Goal: Register for event/course

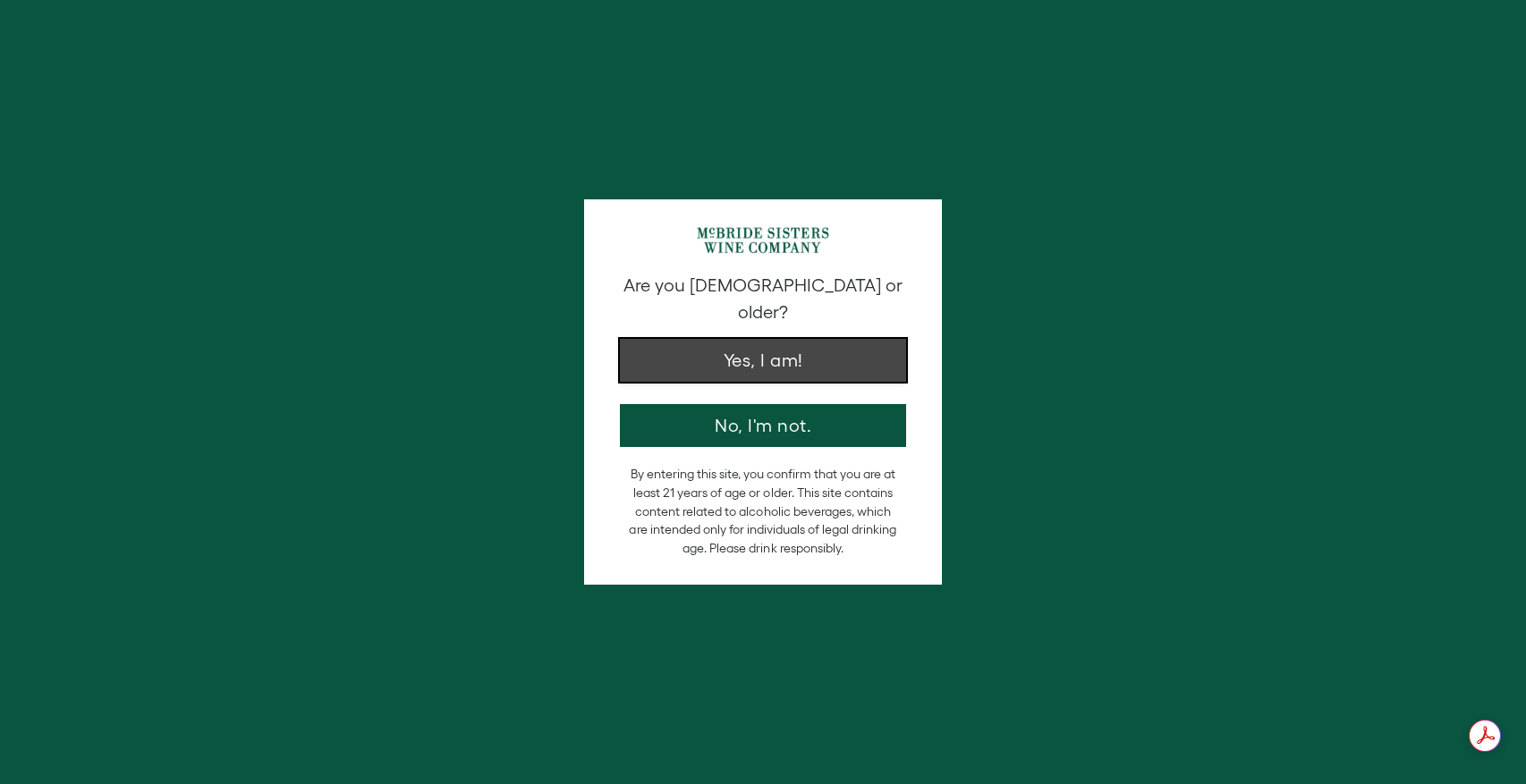
click at [821, 339] on button "Yes, I am!" at bounding box center [763, 360] width 287 height 43
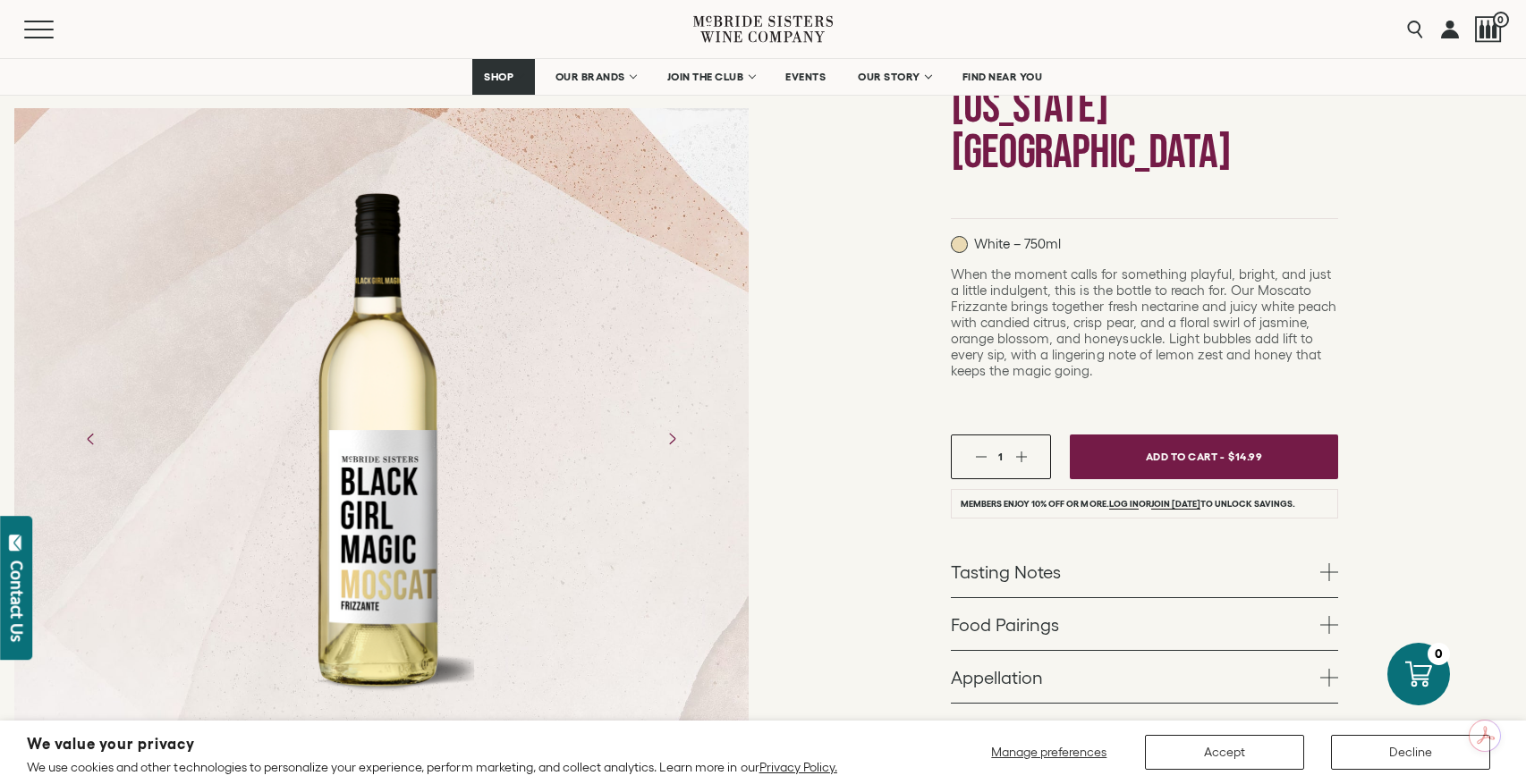
scroll to position [259, 0]
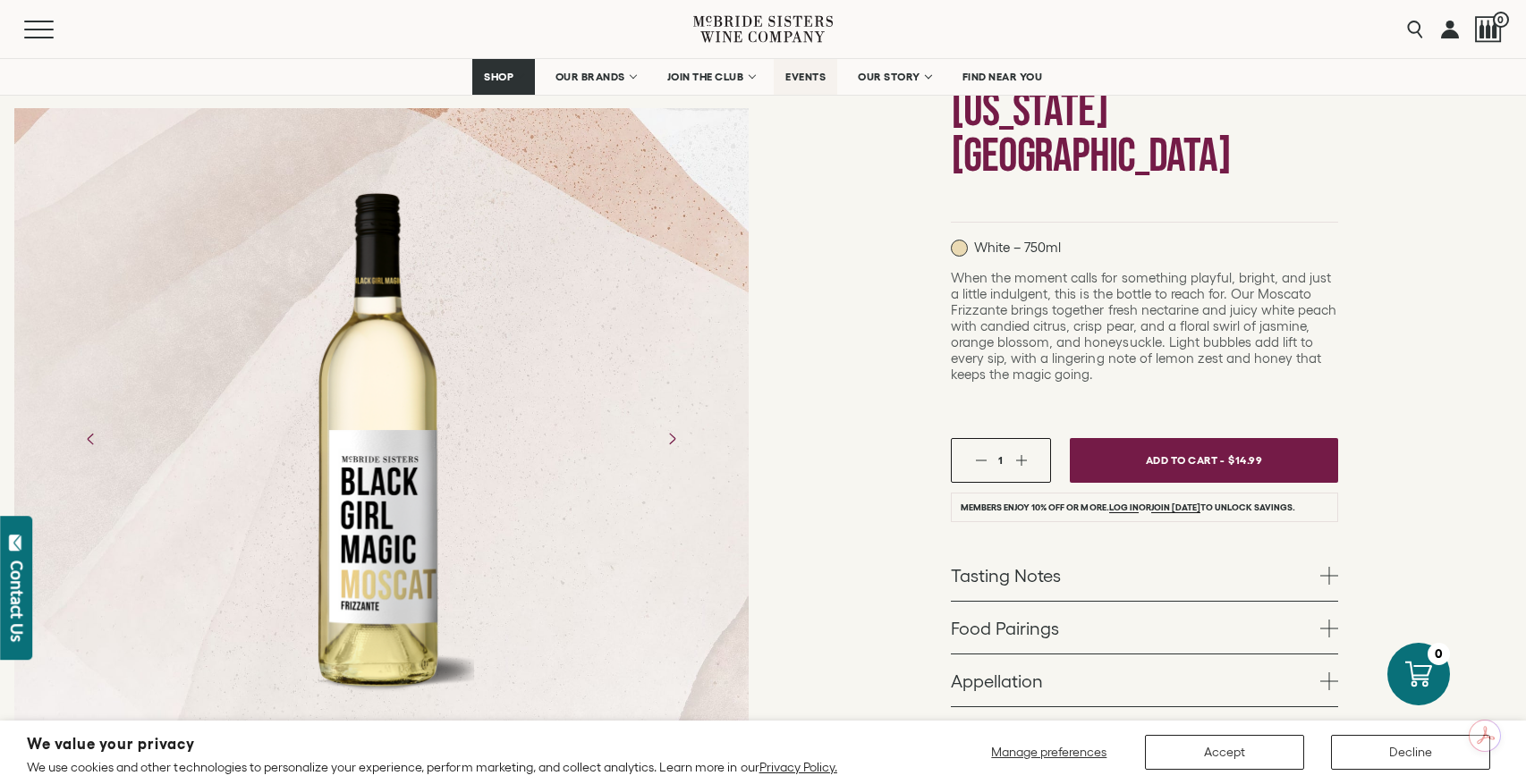
click at [811, 76] on span "EVENTS" at bounding box center [805, 77] width 40 height 13
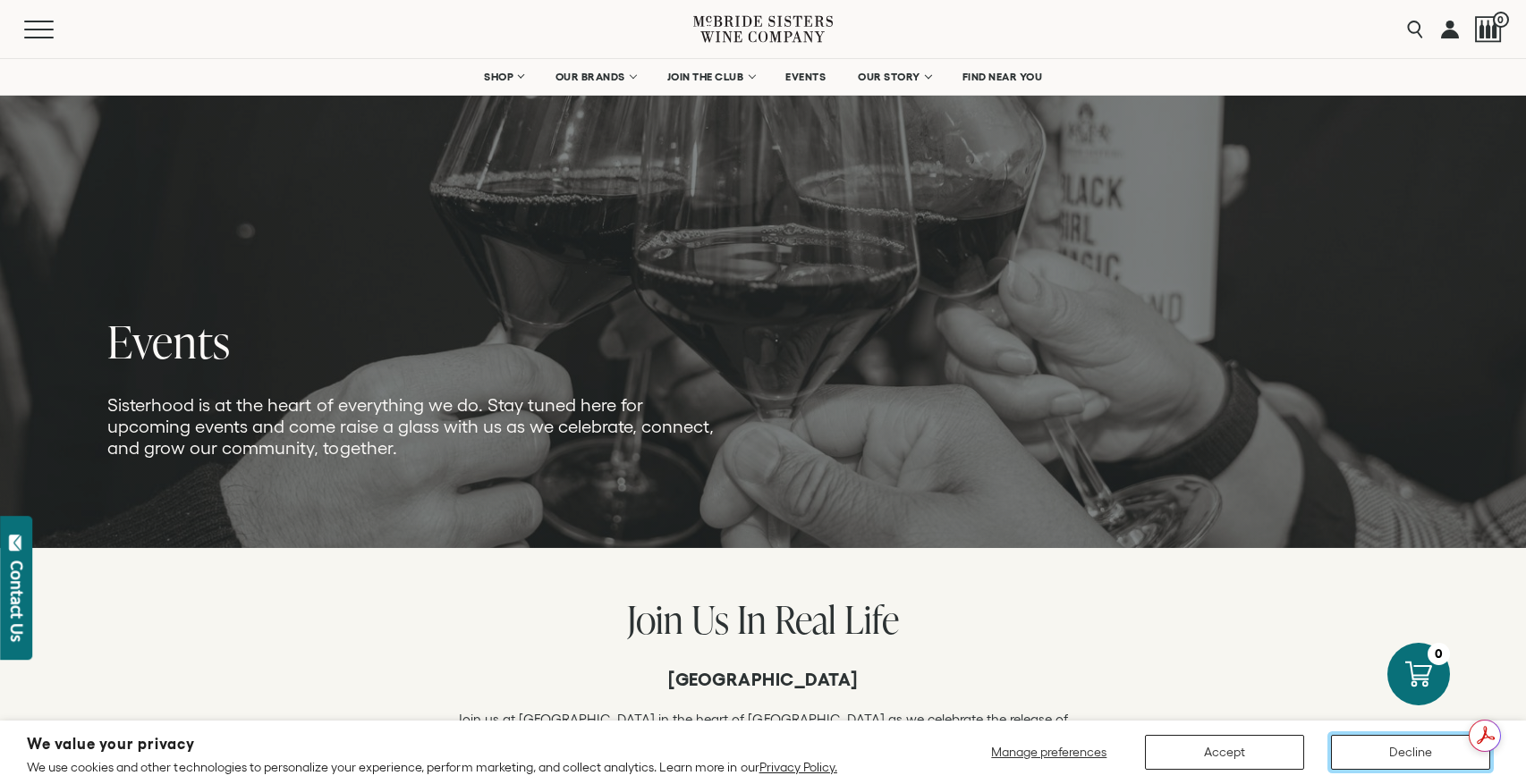
click at [1440, 748] on button "Decline" at bounding box center [1410, 753] width 159 height 35
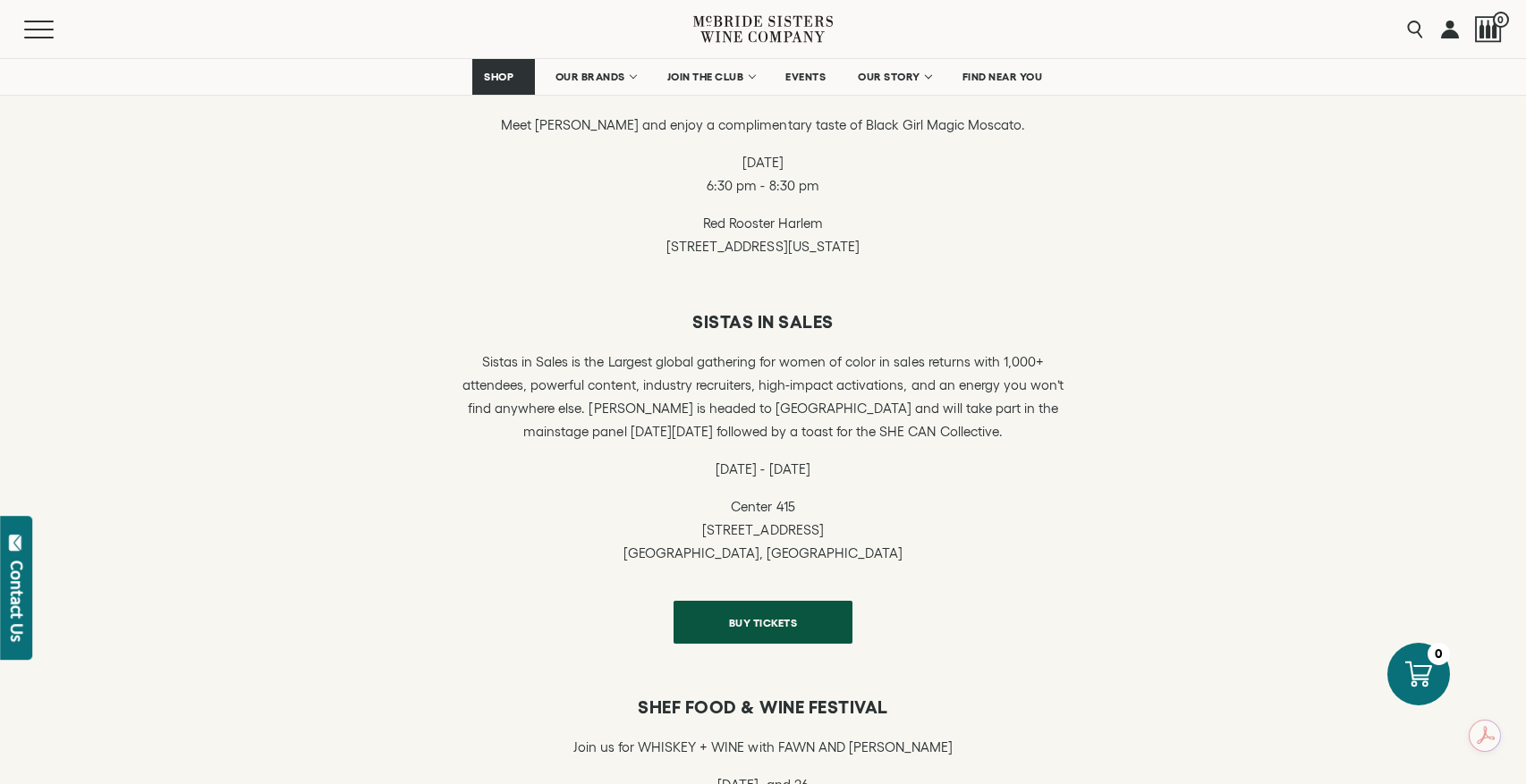
scroll to position [1387, 0]
